Goal: Use online tool/utility: Utilize a website feature to perform a specific function

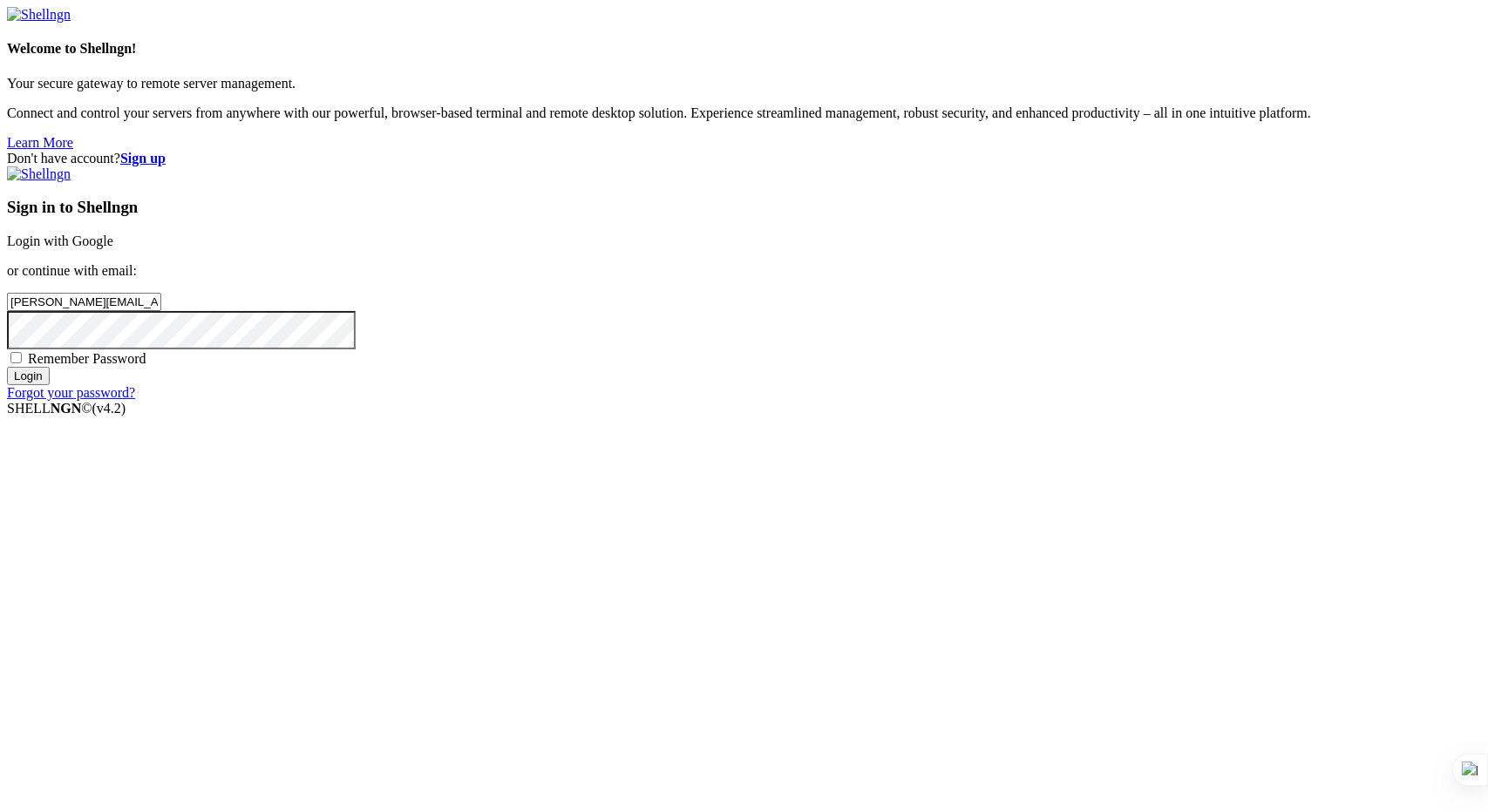
click at [50, 386] on input "Login" at bounding box center [28, 376] width 43 height 18
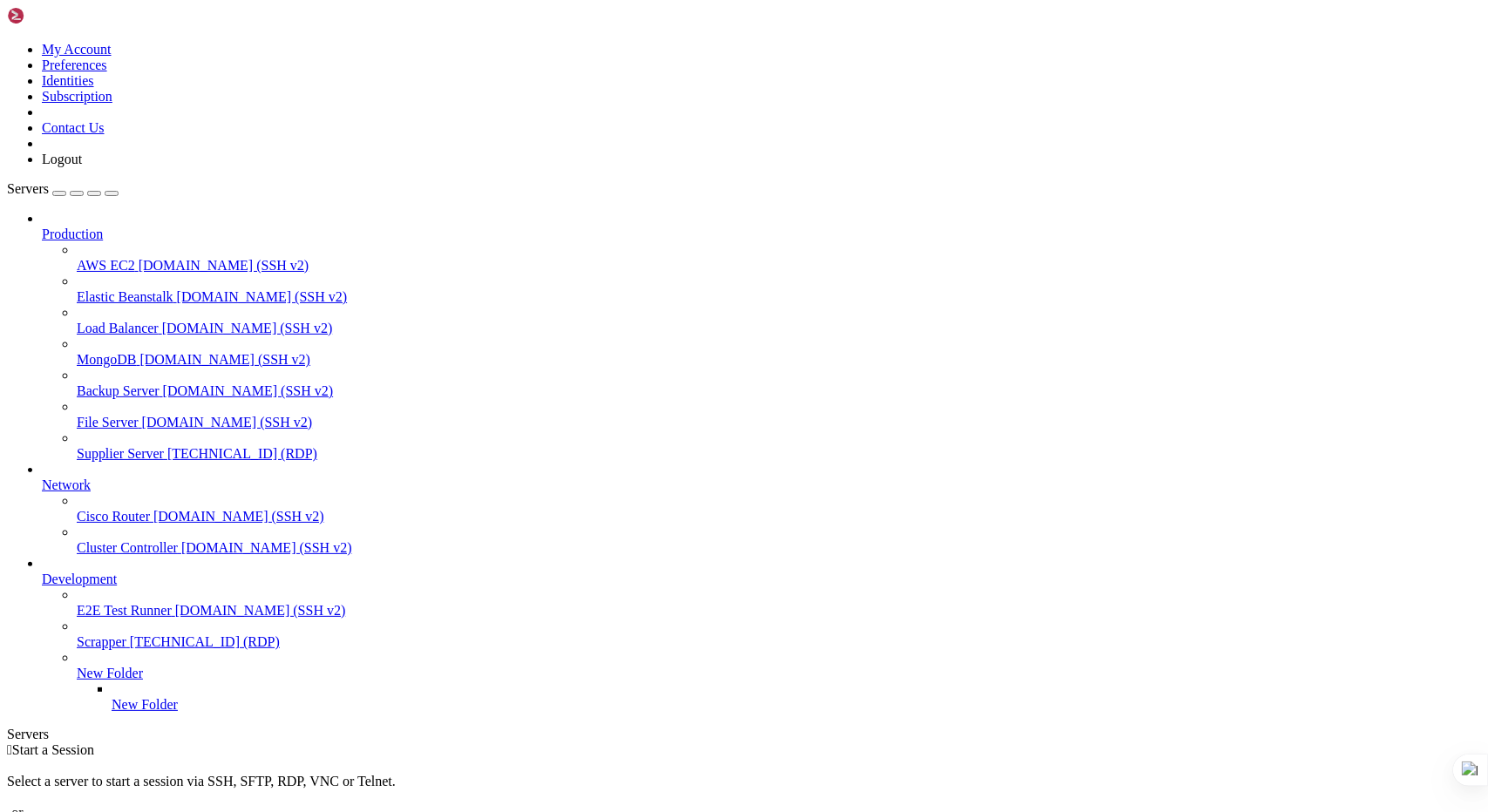
click at [167, 446] on span "[TECHNICAL_ID] (RDP)" at bounding box center [241, 454] width 150 height 15
drag, startPoint x: 425, startPoint y: 982, endPoint x: 337, endPoint y: 981, distance: 88.0
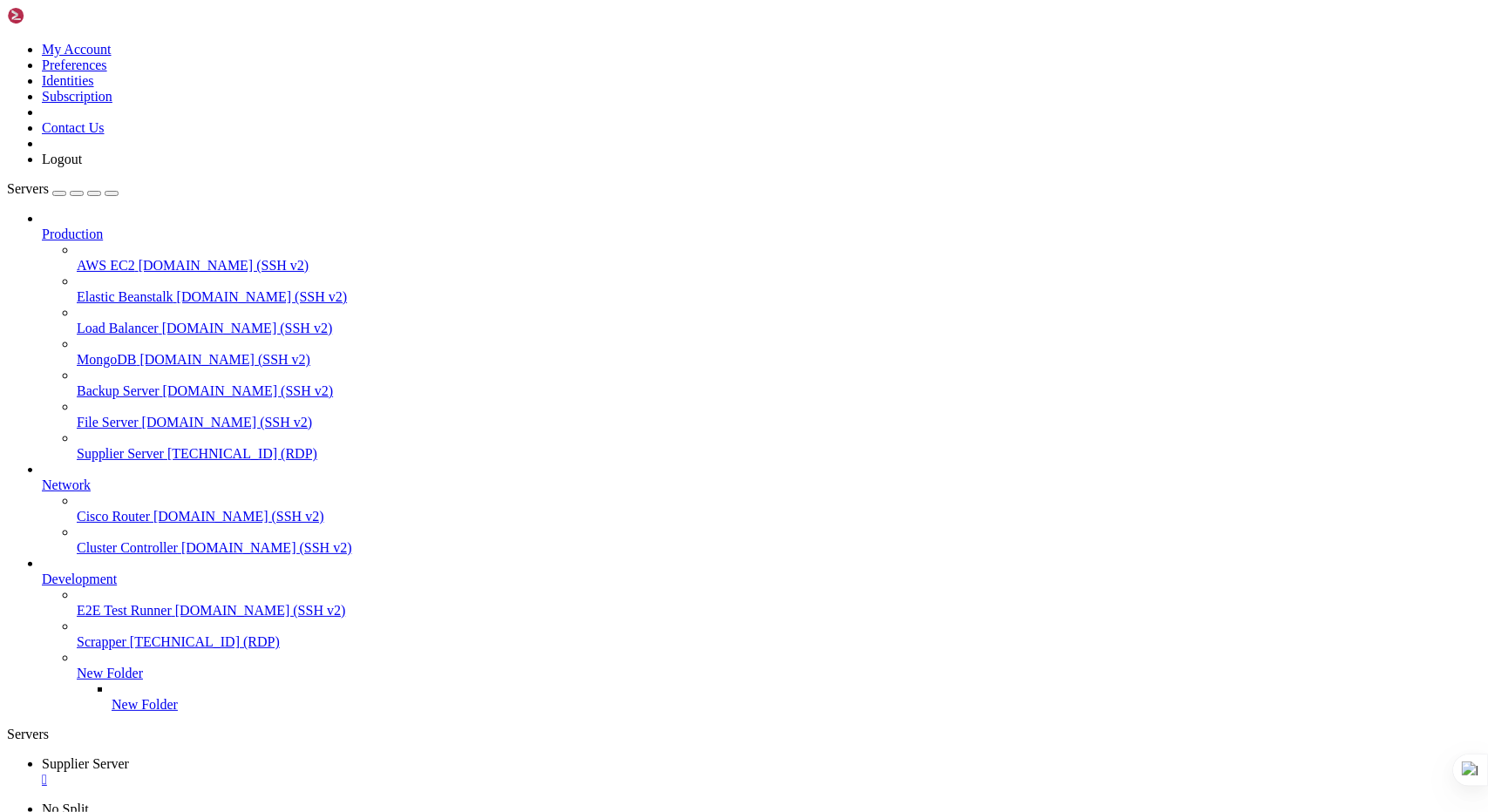
drag, startPoint x: 543, startPoint y: 1198, endPoint x: 373, endPoint y: 1178, distance: 171.2
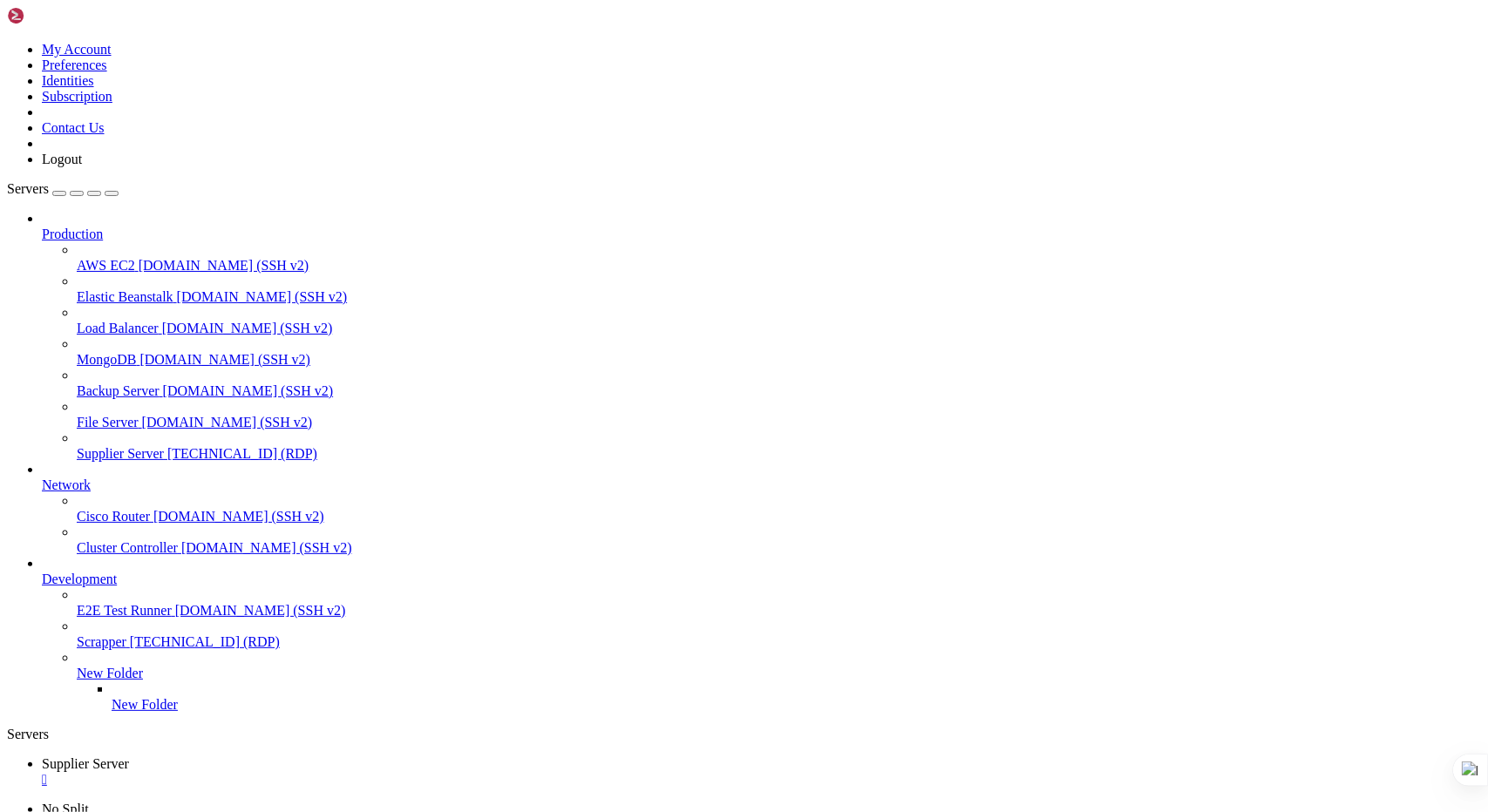
drag, startPoint x: 1271, startPoint y: 1112, endPoint x: 1256, endPoint y: 1216, distance: 105.1
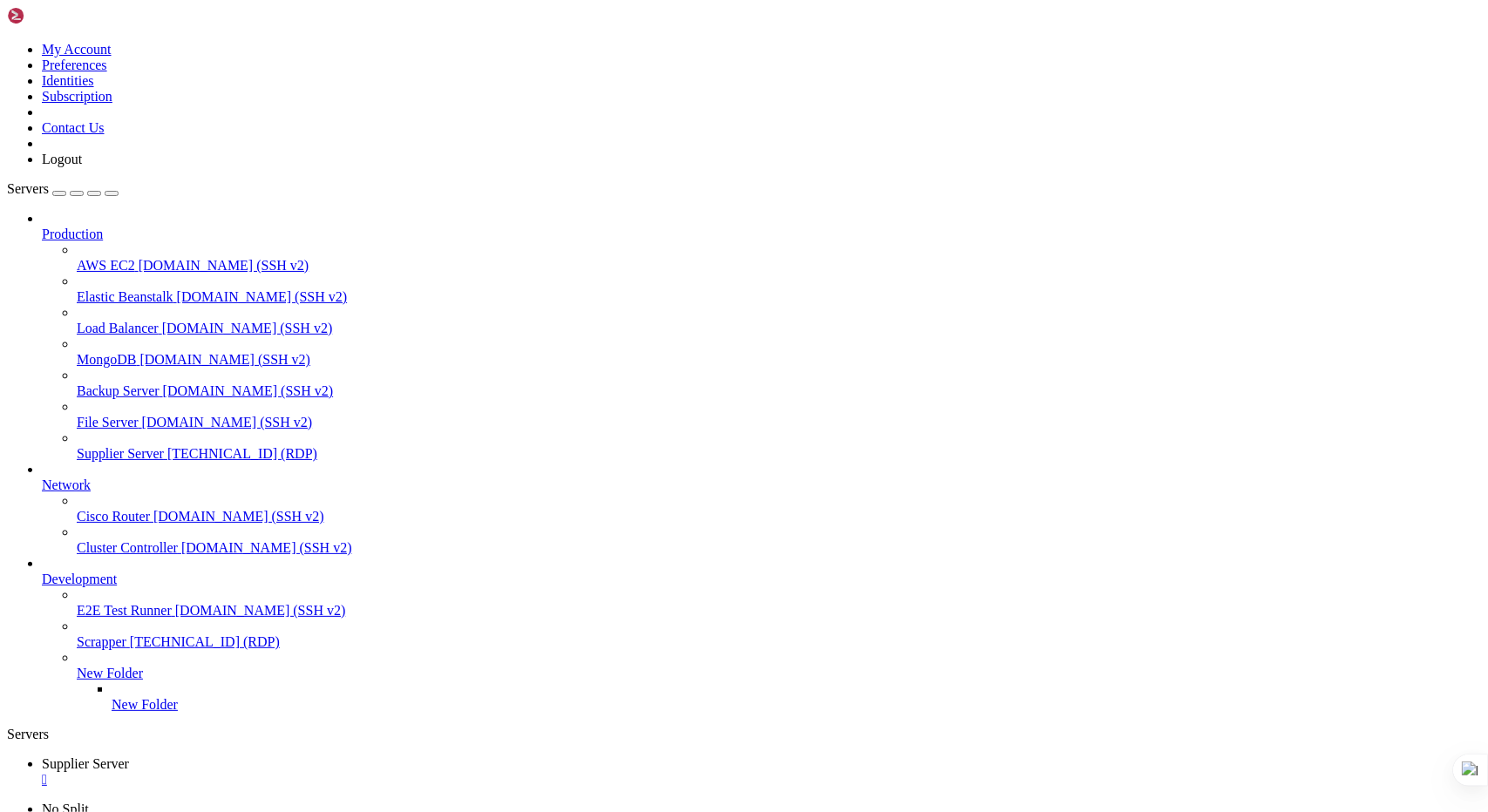
drag, startPoint x: 1269, startPoint y: 1156, endPoint x: 1276, endPoint y: 1057, distance: 99.2
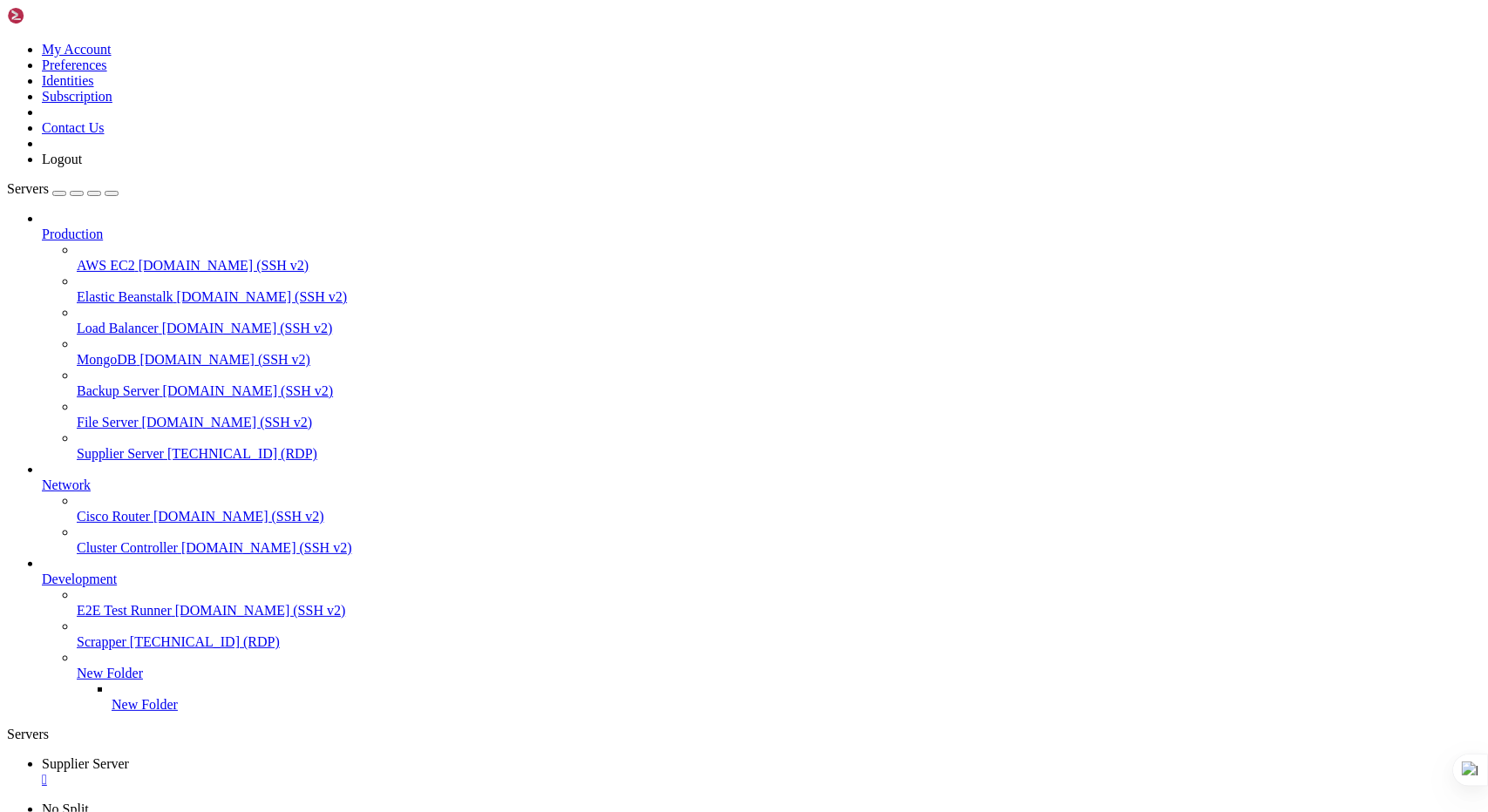
drag, startPoint x: 1275, startPoint y: 1091, endPoint x: 1276, endPoint y: 993, distance: 98.0
